Goal: Task Accomplishment & Management: Manage account settings

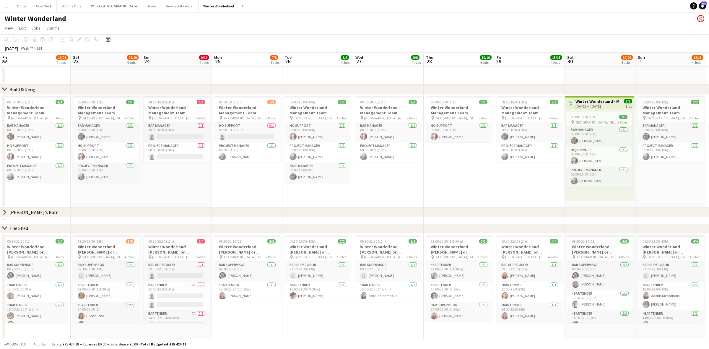
scroll to position [20, 0]
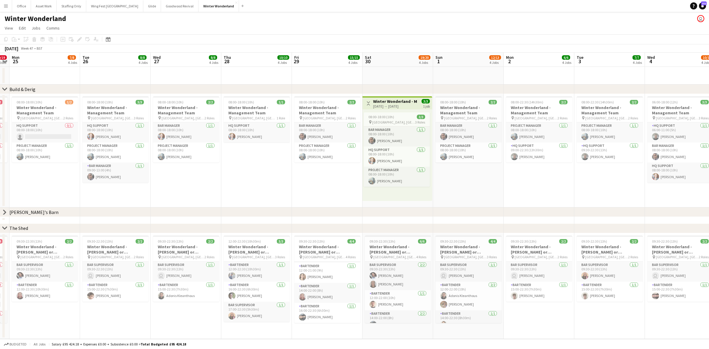
click at [7, 5] on app-icon "Menu" at bounding box center [6, 6] width 5 height 5
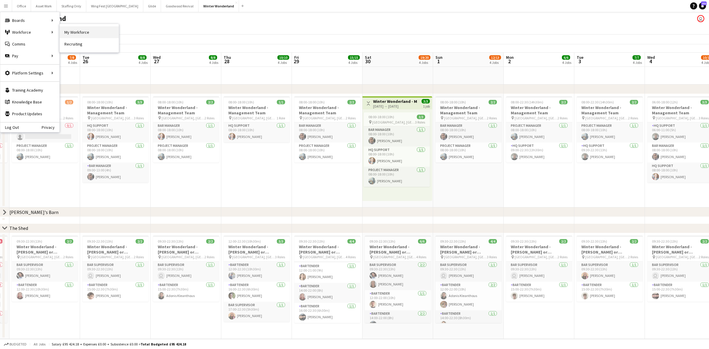
click at [70, 33] on link "My Workforce" at bounding box center [89, 32] width 59 height 12
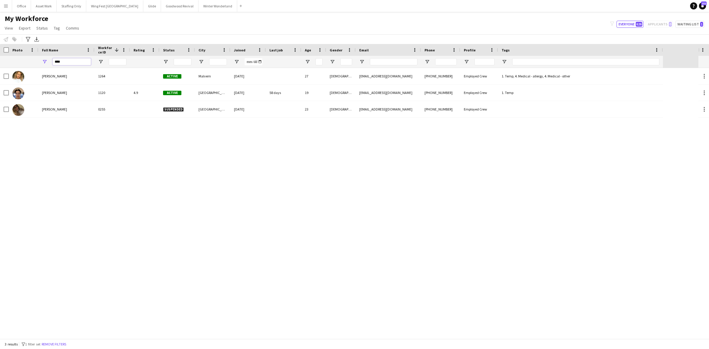
drag, startPoint x: 67, startPoint y: 60, endPoint x: 47, endPoint y: 62, distance: 19.9
click at [48, 62] on div "****" at bounding box center [66, 62] width 56 height 12
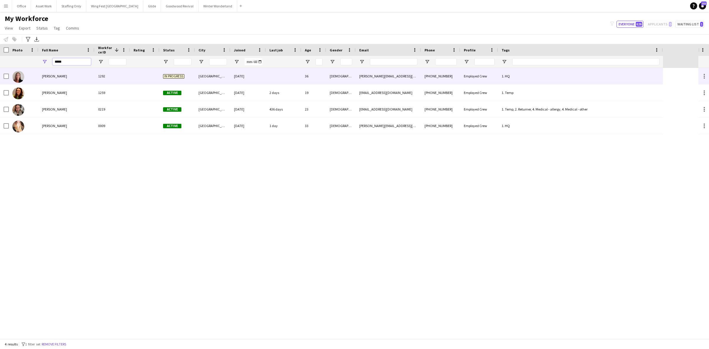
type input "*****"
click at [46, 77] on span "[PERSON_NAME]" at bounding box center [54, 76] width 25 height 4
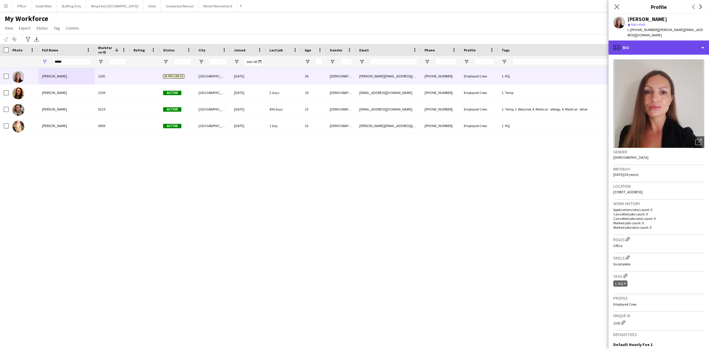
click at [664, 44] on div "profile Bio" at bounding box center [659, 47] width 101 height 14
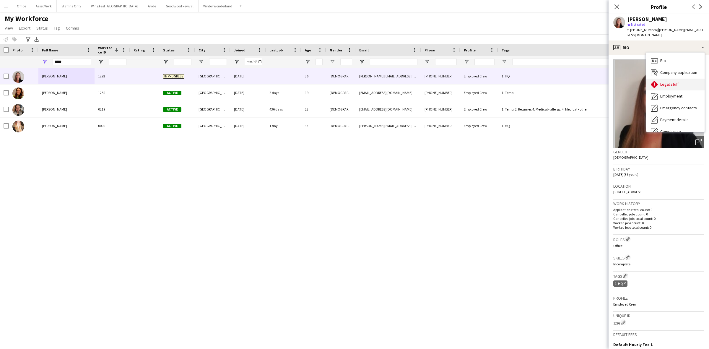
click at [666, 82] on span "Legal stuff" at bounding box center [670, 84] width 18 height 5
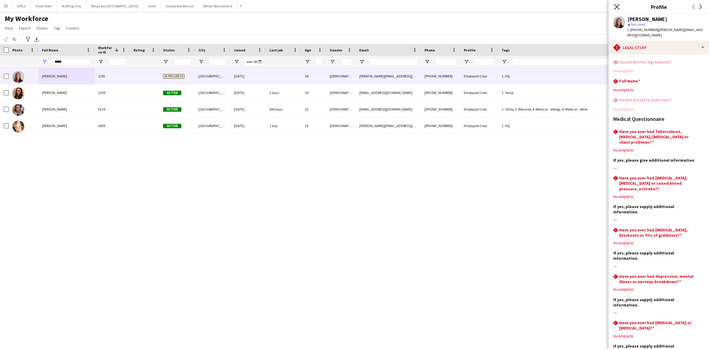
click at [618, 9] on icon "Close pop-in" at bounding box center [617, 7] width 6 height 6
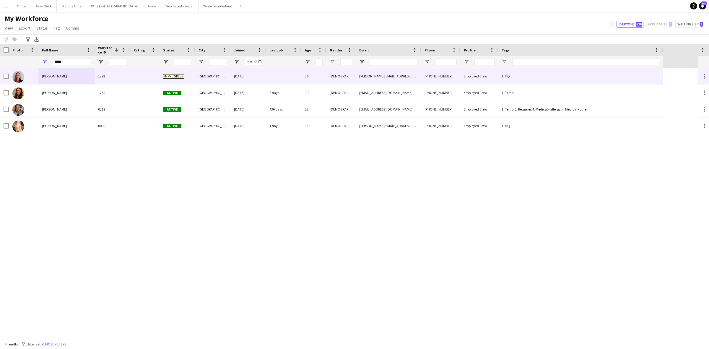
click at [105, 76] on div "1292" at bounding box center [112, 76] width 35 height 16
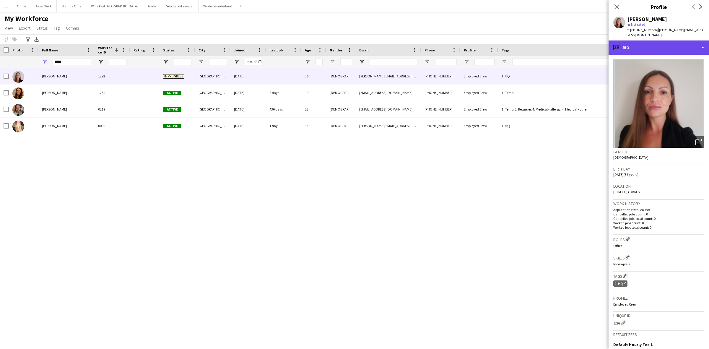
click at [640, 40] on div "profile Bio" at bounding box center [659, 47] width 101 height 14
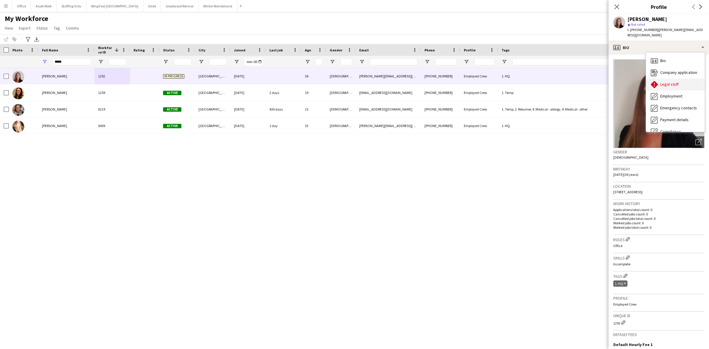
click at [667, 82] on span "Legal stuff" at bounding box center [670, 84] width 18 height 5
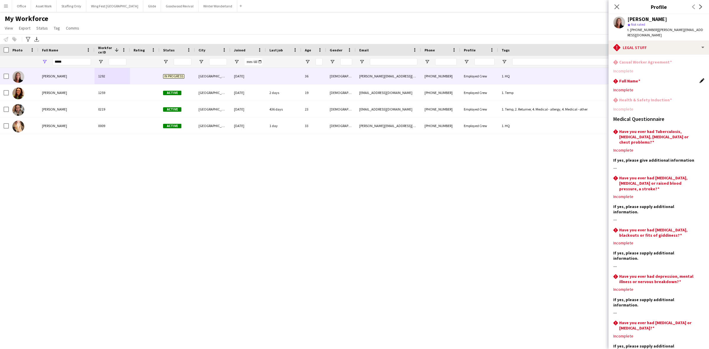
click at [700, 78] on app-icon "Edit this field" at bounding box center [702, 80] width 5 height 5
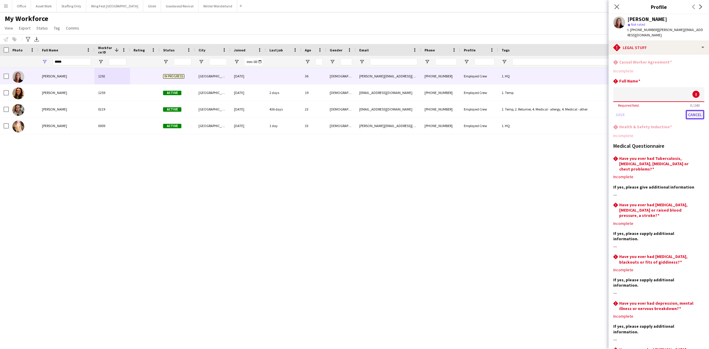
click at [690, 110] on button "Cancel" at bounding box center [695, 114] width 19 height 9
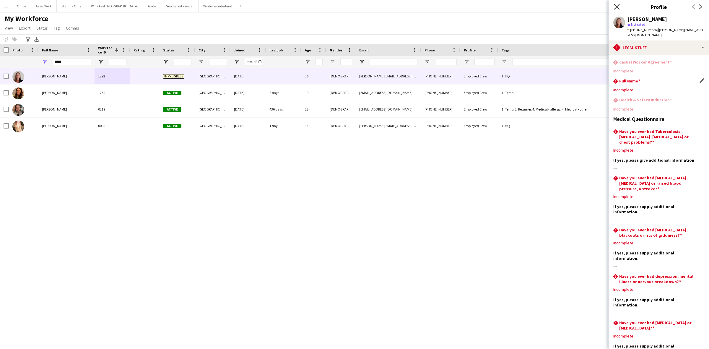
click at [617, 8] on icon "Close pop-in" at bounding box center [617, 7] width 6 height 6
